Goal: Information Seeking & Learning: Check status

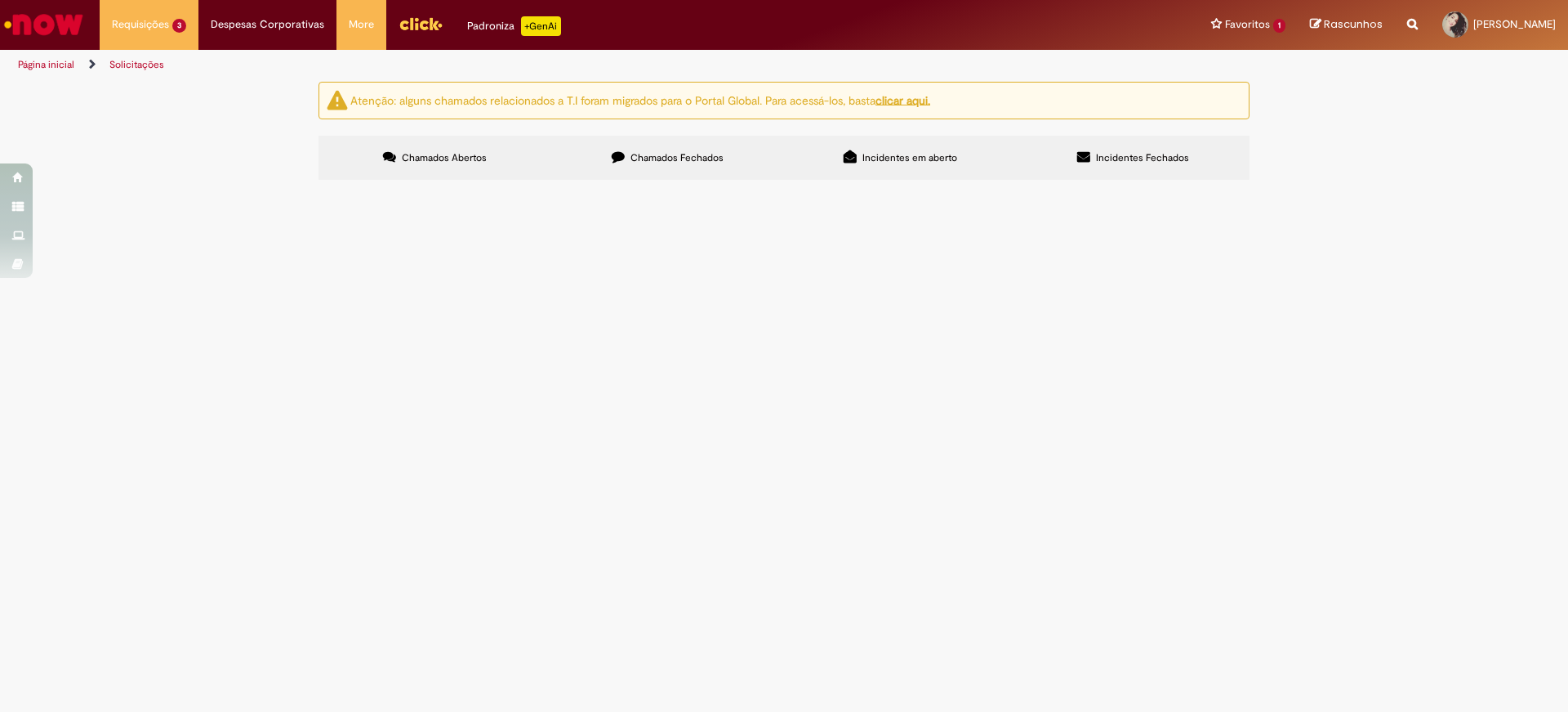
click at [0, 0] on span "Oiiii Precisava de uma declaração de lotação pra tentar o FGTS. Tenho um modeli…" at bounding box center [0, 0] width 0 height 0
click at [0, 0] on span "Segue abaixo o conteúdo necessário para declaração de lotação: DECLARAÇÃO Para …" at bounding box center [0, 0] width 0 height 0
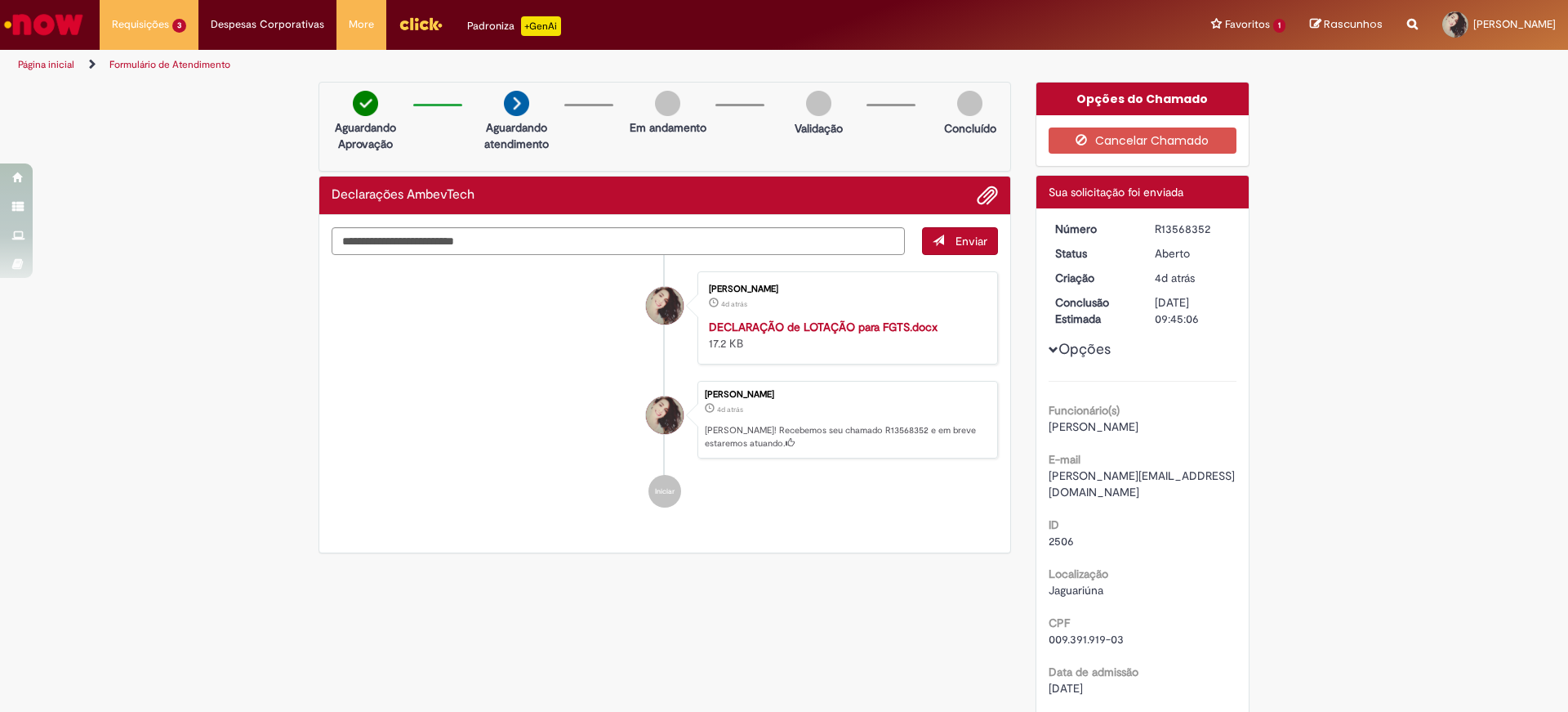
click at [41, 22] on img "Ir para a Homepage" at bounding box center [44, 25] width 84 height 33
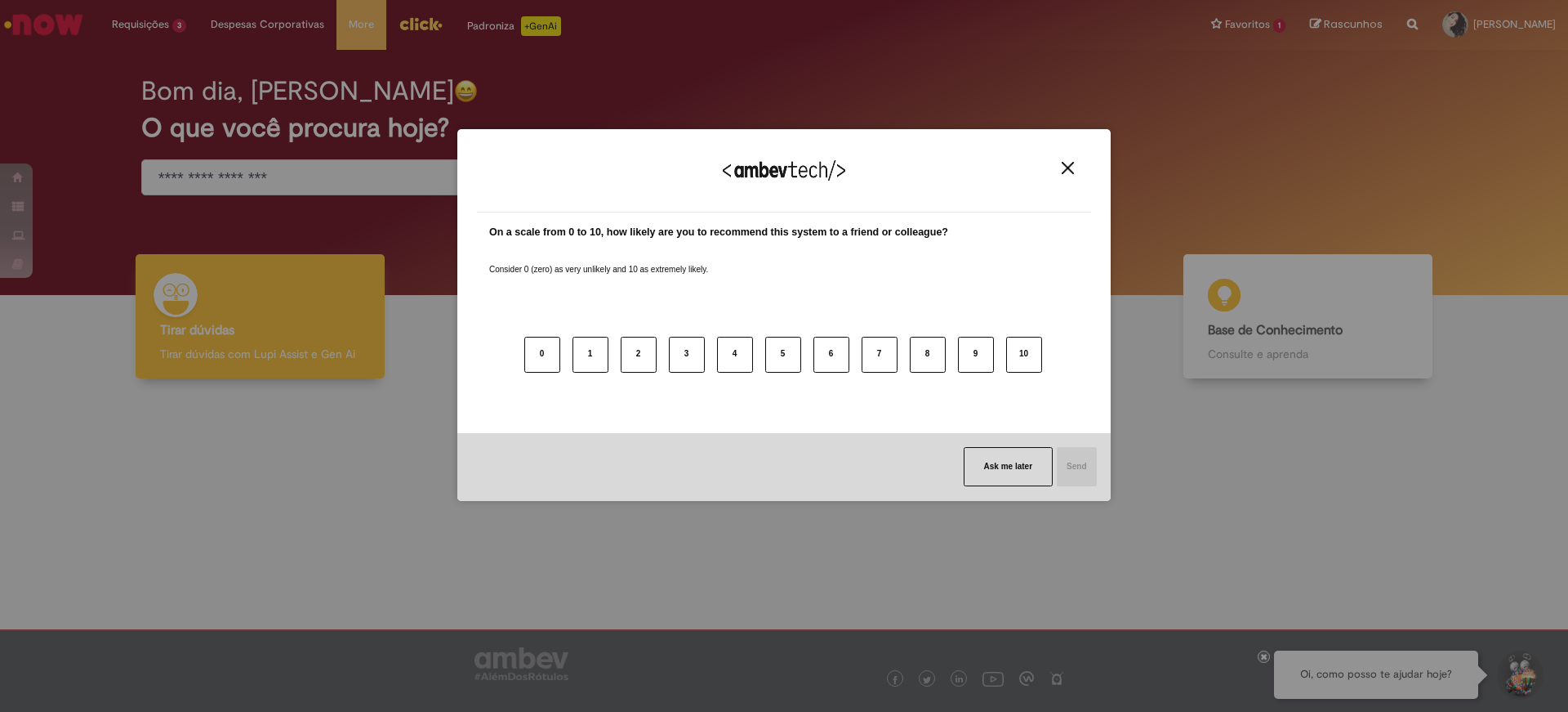
click at [1066, 173] on img "Close" at bounding box center [1068, 168] width 12 height 12
